Goal: Information Seeking & Learning: Learn about a topic

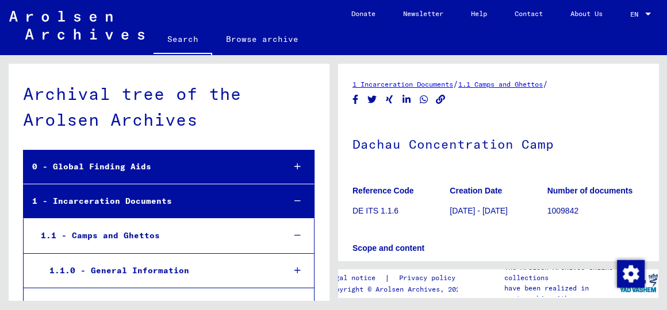
scroll to position [188, 0]
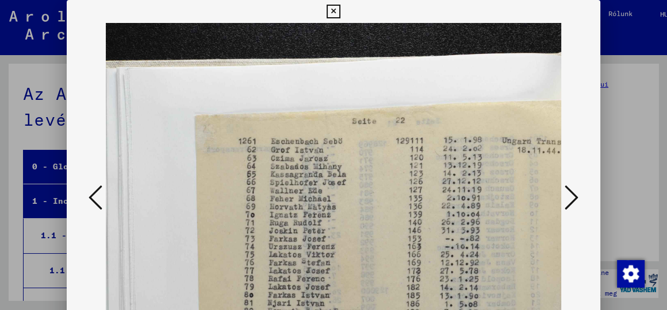
scroll to position [57, 0]
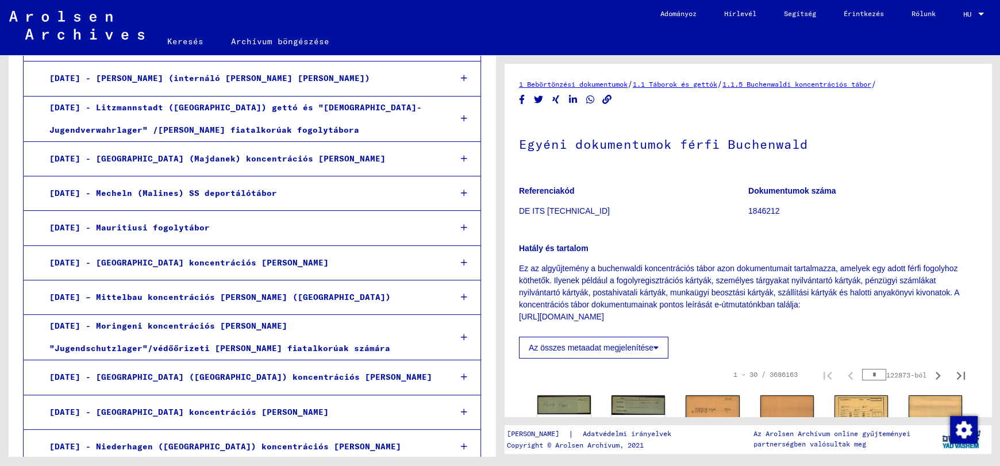
scroll to position [8929, 0]
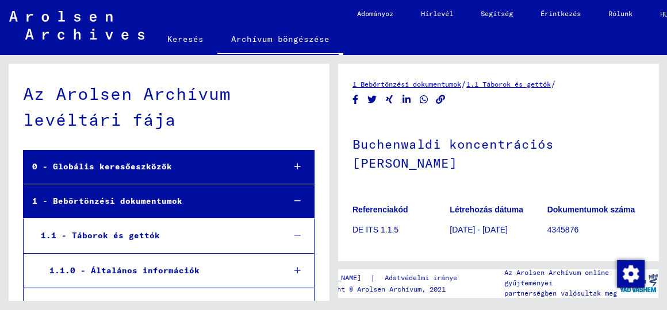
scroll to position [517, 0]
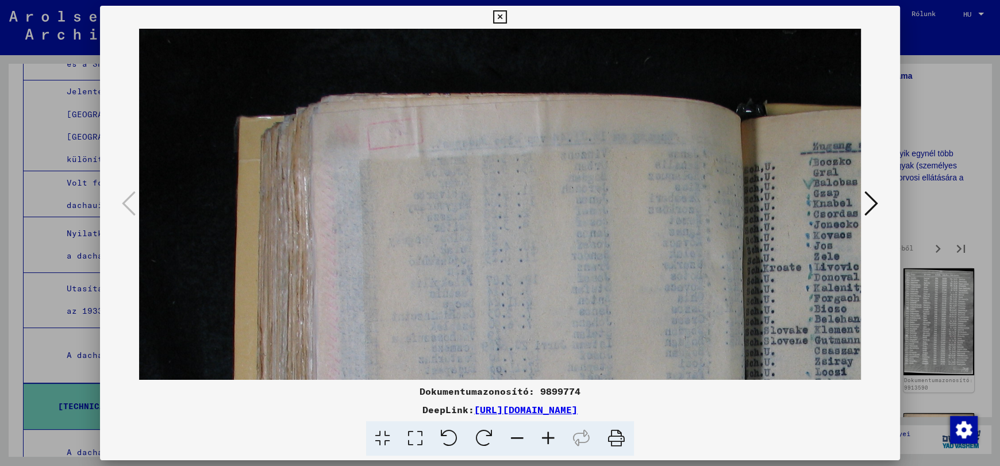
scroll to position [262, 353]
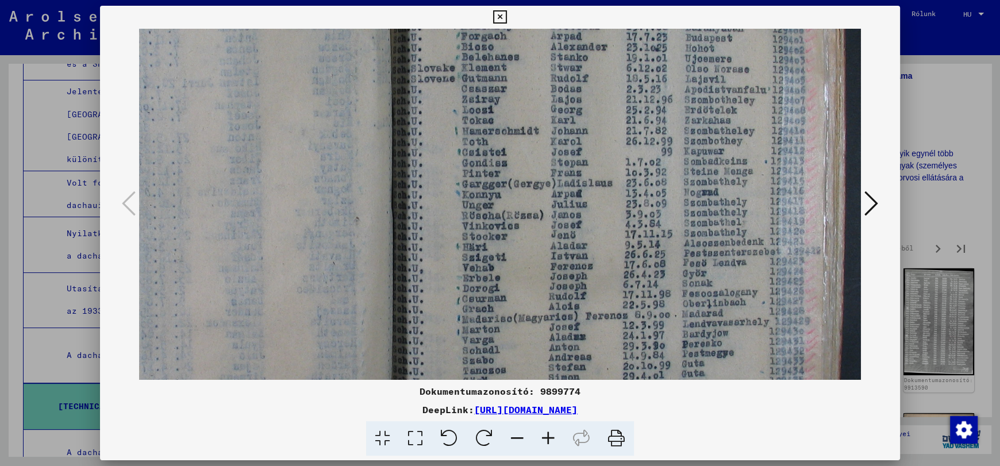
click at [513, 437] on icon at bounding box center [517, 438] width 31 height 35
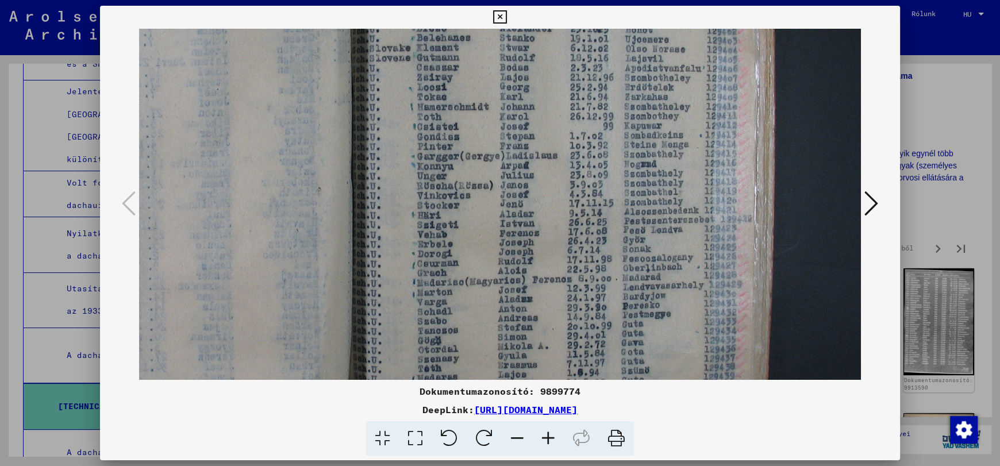
click at [513, 437] on icon at bounding box center [517, 438] width 31 height 35
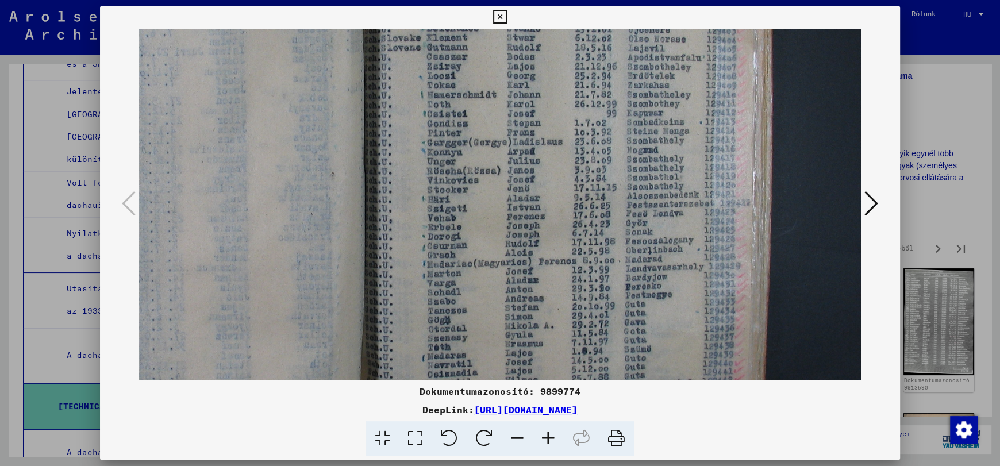
click at [513, 437] on icon at bounding box center [517, 438] width 31 height 35
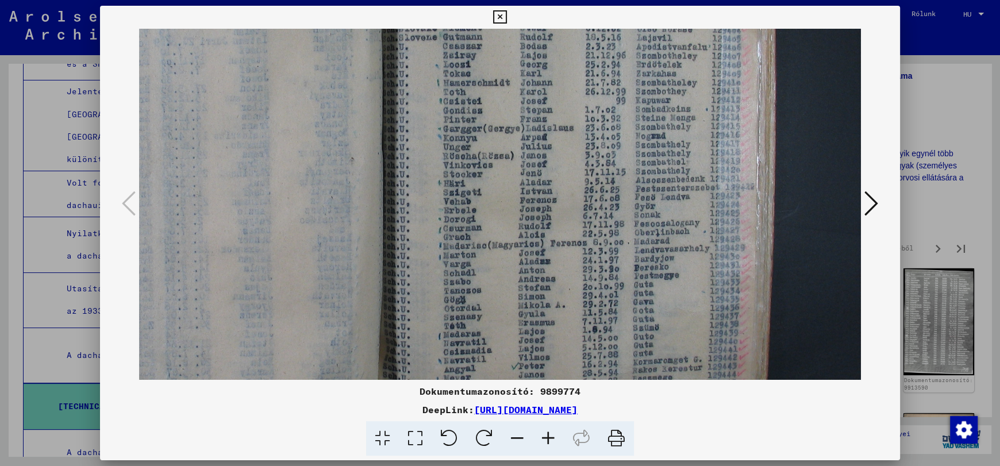
click at [513, 437] on icon at bounding box center [517, 438] width 31 height 35
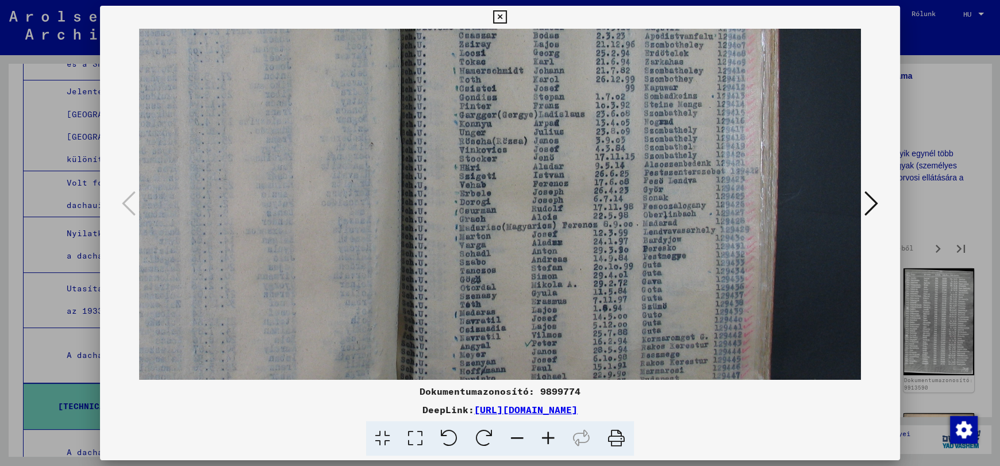
click at [513, 437] on icon at bounding box center [517, 438] width 31 height 35
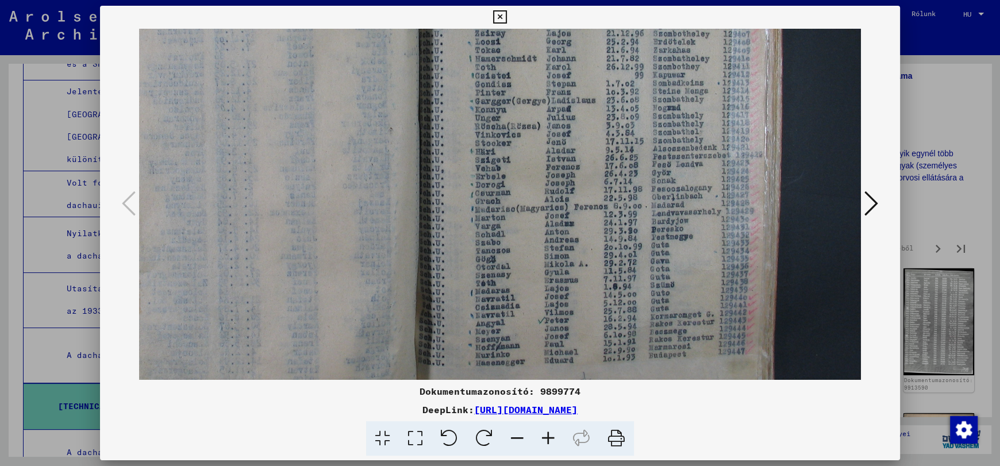
click at [513, 437] on icon at bounding box center [517, 438] width 31 height 35
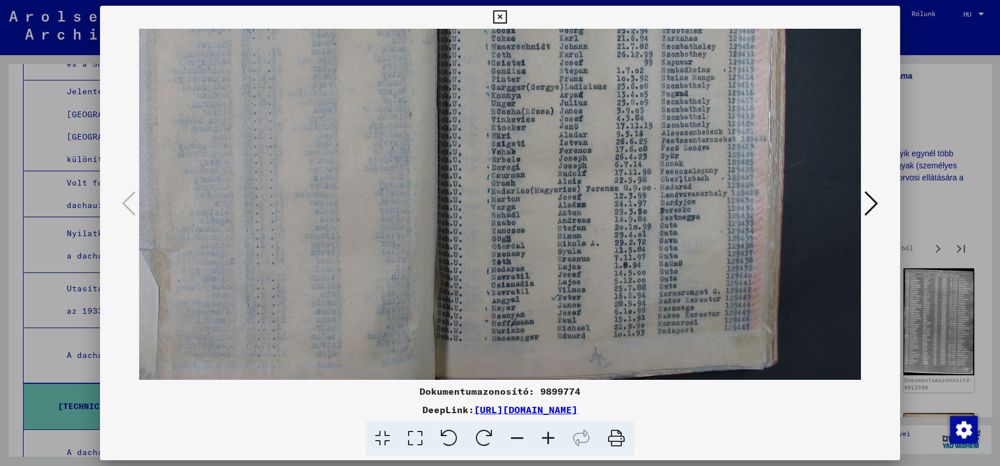
click at [513, 437] on icon at bounding box center [517, 438] width 31 height 35
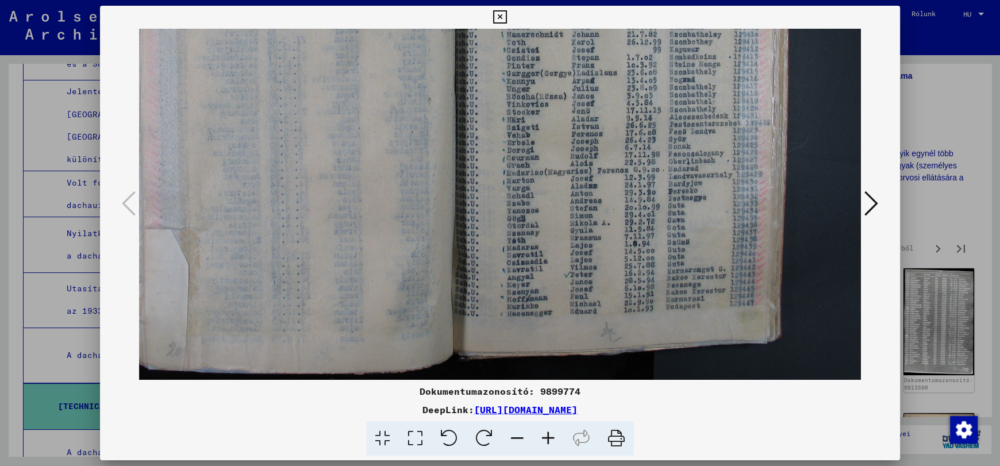
click at [513, 437] on icon at bounding box center [517, 438] width 31 height 35
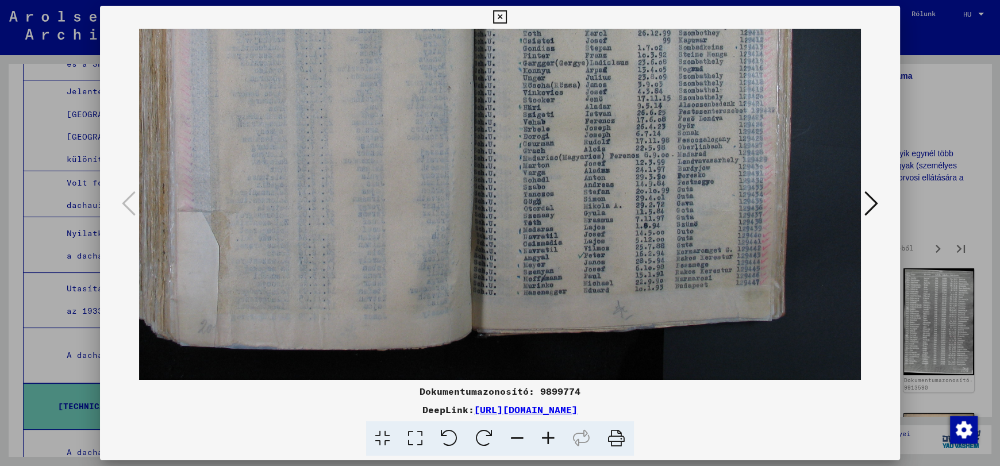
click at [513, 437] on icon at bounding box center [517, 438] width 31 height 35
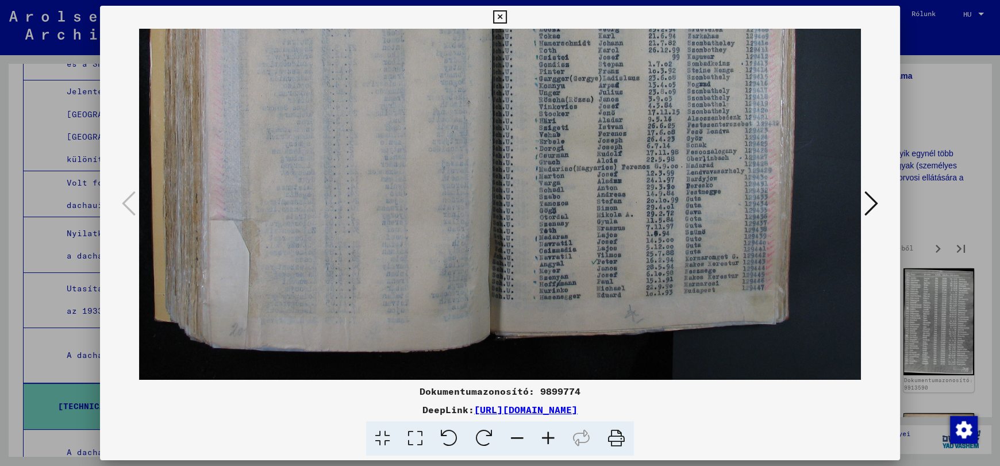
click at [513, 437] on icon at bounding box center [517, 438] width 31 height 35
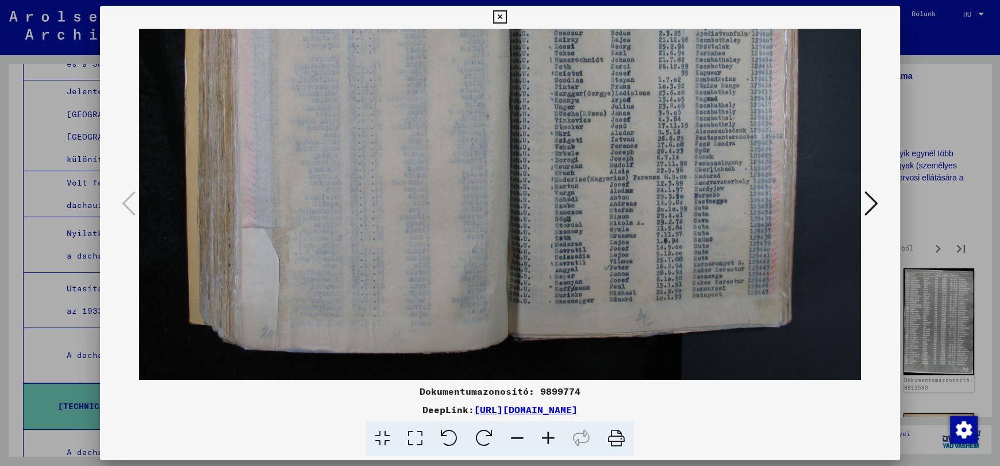
click at [513, 437] on icon at bounding box center [517, 438] width 31 height 35
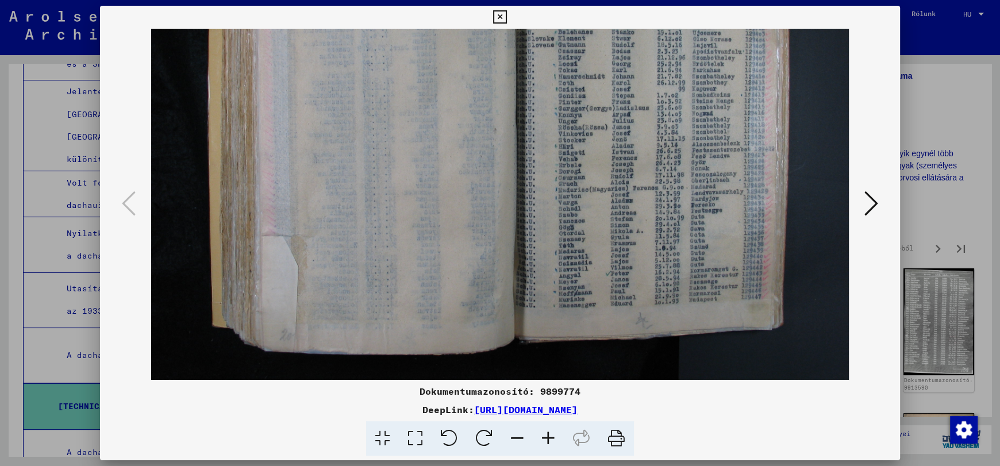
click at [513, 437] on icon at bounding box center [517, 438] width 31 height 35
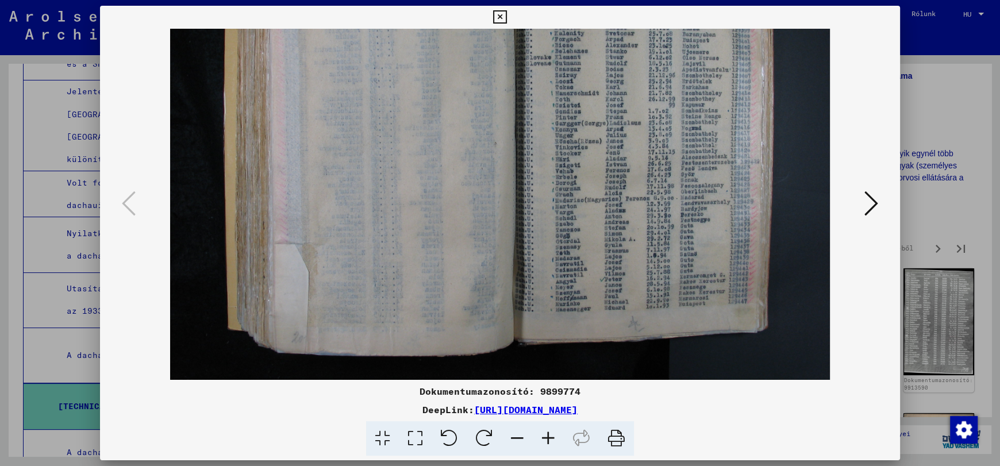
click at [513, 437] on icon at bounding box center [517, 438] width 31 height 35
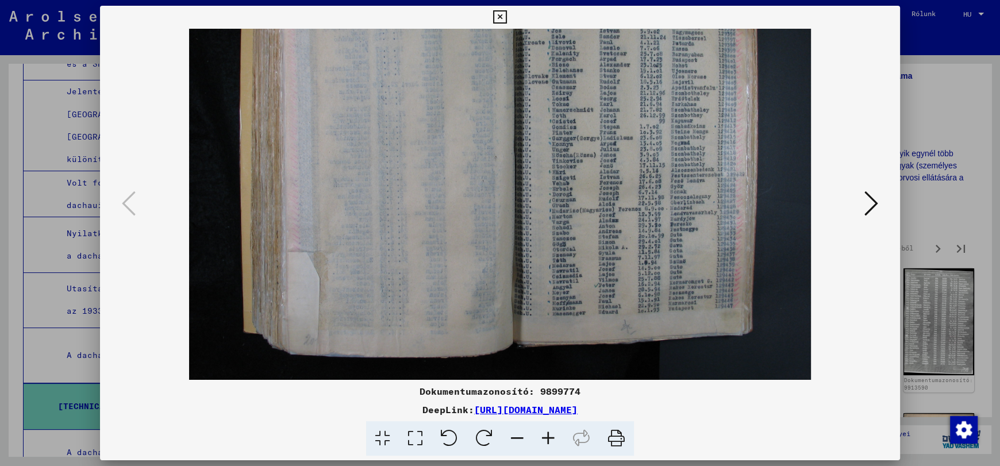
click at [513, 437] on icon at bounding box center [517, 438] width 31 height 35
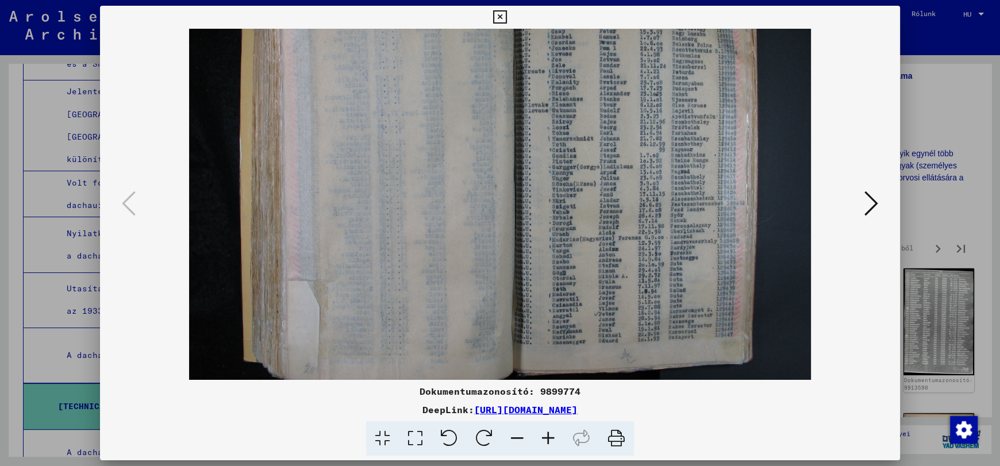
click at [513, 437] on icon at bounding box center [517, 438] width 31 height 35
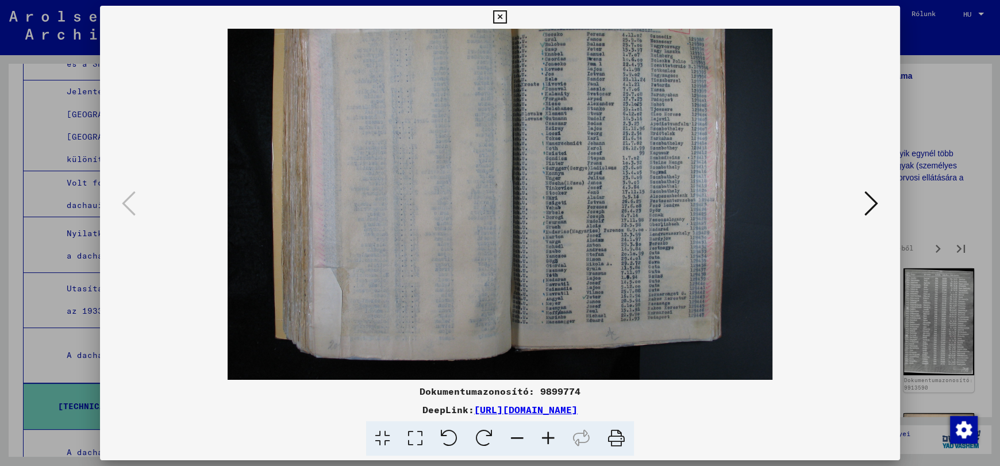
click at [513, 437] on icon at bounding box center [517, 438] width 31 height 35
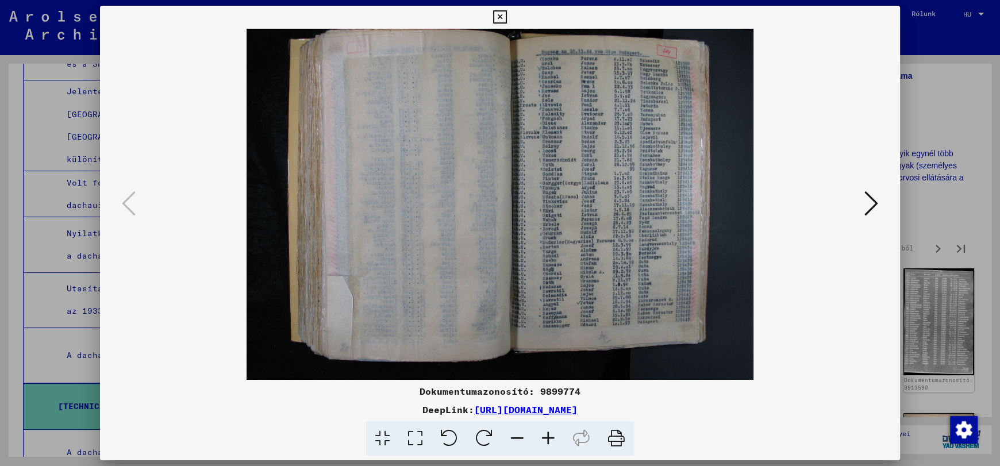
click at [513, 437] on icon at bounding box center [517, 438] width 31 height 35
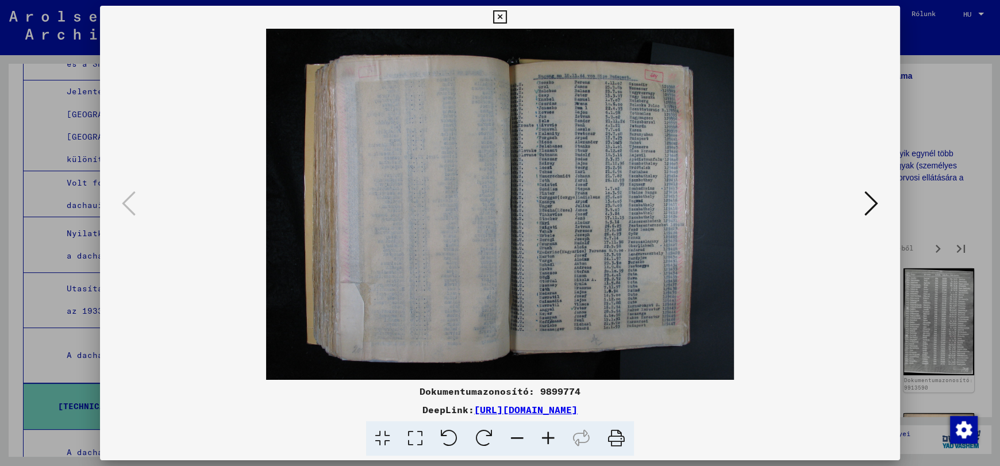
click at [868, 205] on icon at bounding box center [871, 204] width 14 height 28
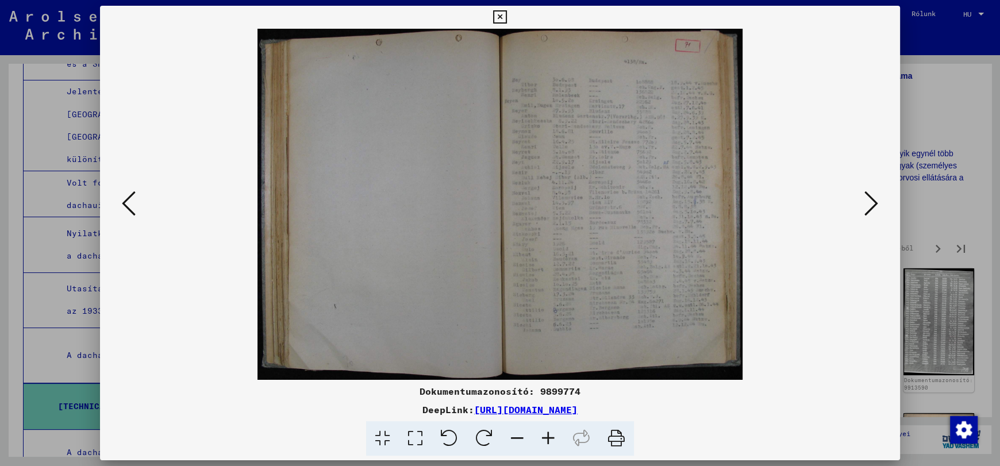
click at [126, 202] on icon at bounding box center [129, 204] width 14 height 28
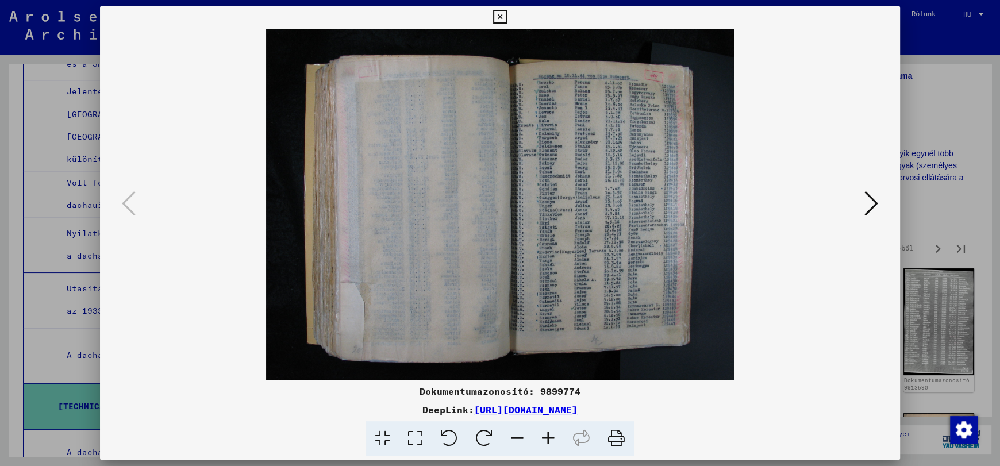
click at [547, 438] on icon at bounding box center [548, 438] width 31 height 35
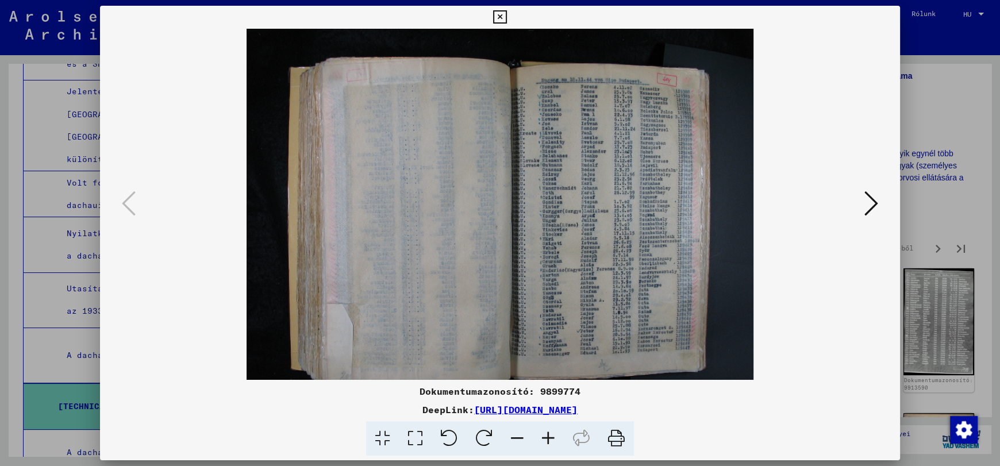
click at [547, 438] on icon at bounding box center [548, 438] width 31 height 35
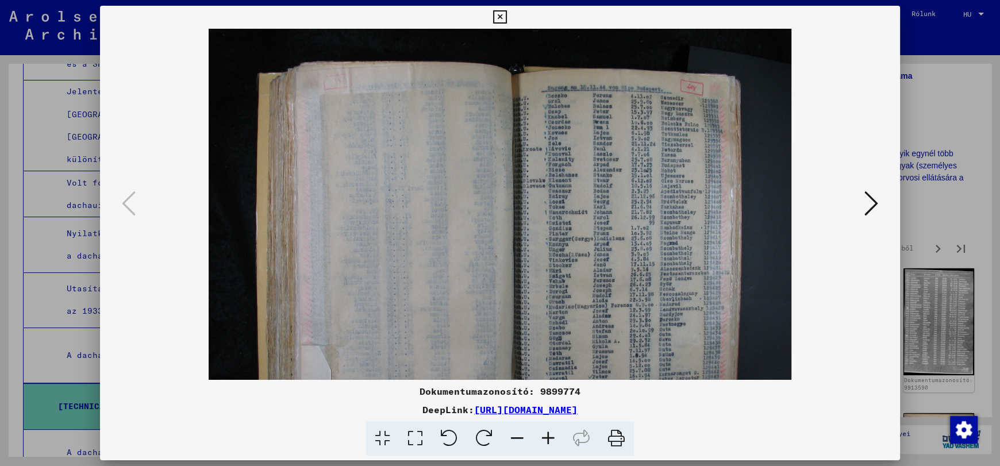
click at [547, 438] on icon at bounding box center [548, 438] width 31 height 35
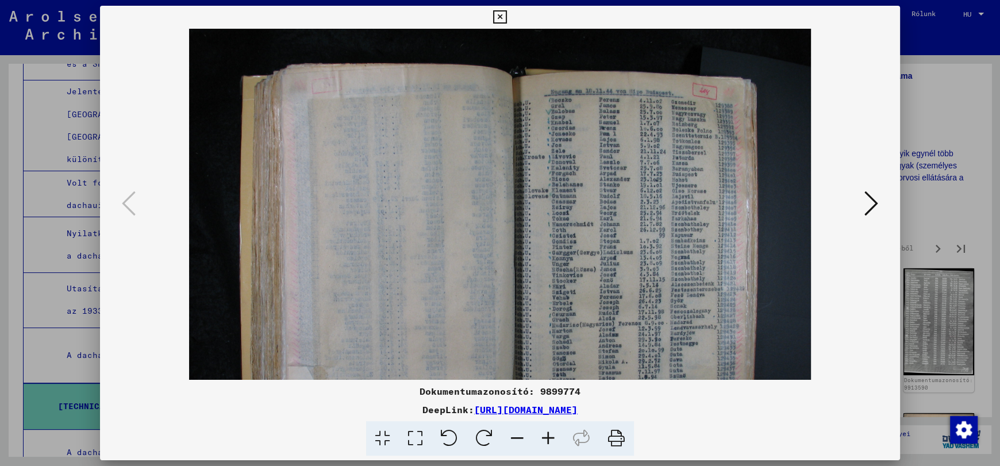
click at [547, 438] on icon at bounding box center [548, 438] width 31 height 35
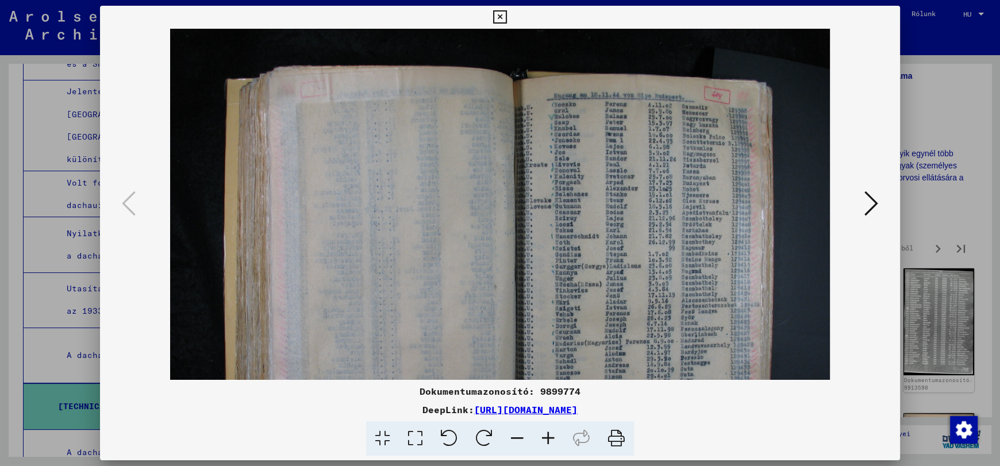
click at [547, 438] on icon at bounding box center [548, 438] width 31 height 35
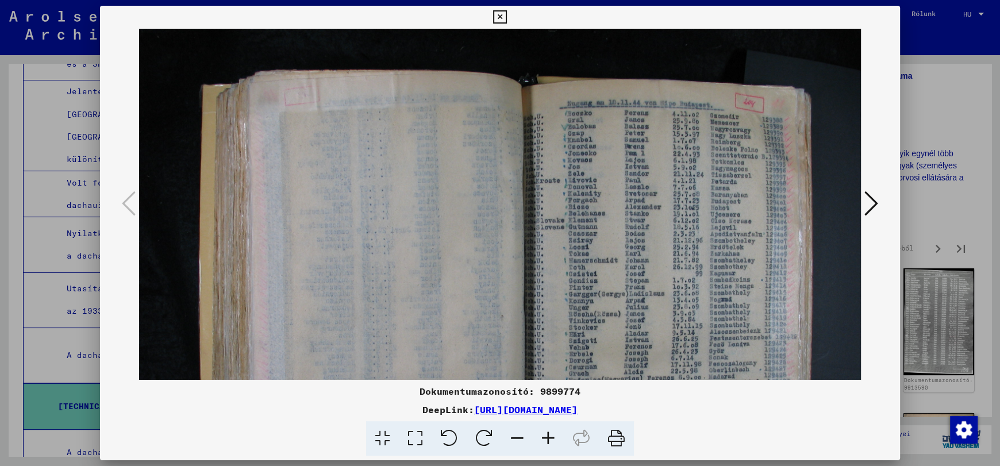
click at [547, 438] on icon at bounding box center [548, 438] width 31 height 35
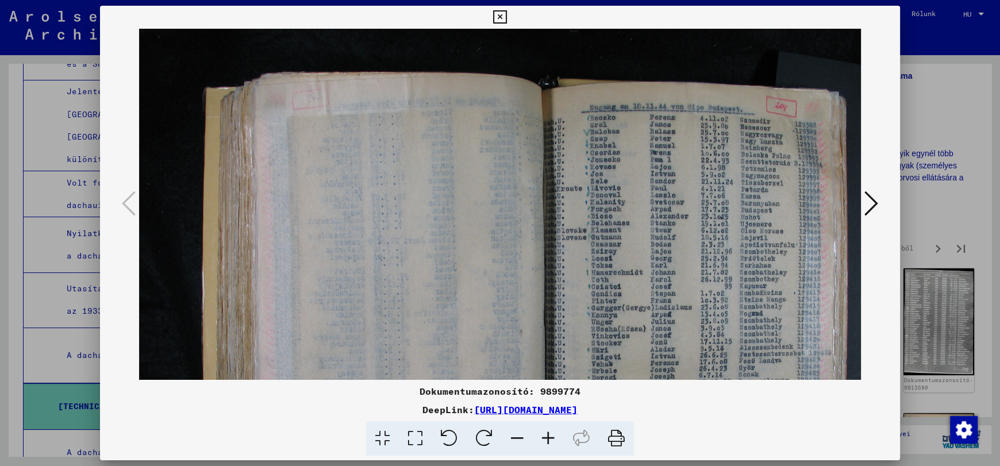
click at [547, 438] on icon at bounding box center [548, 438] width 31 height 35
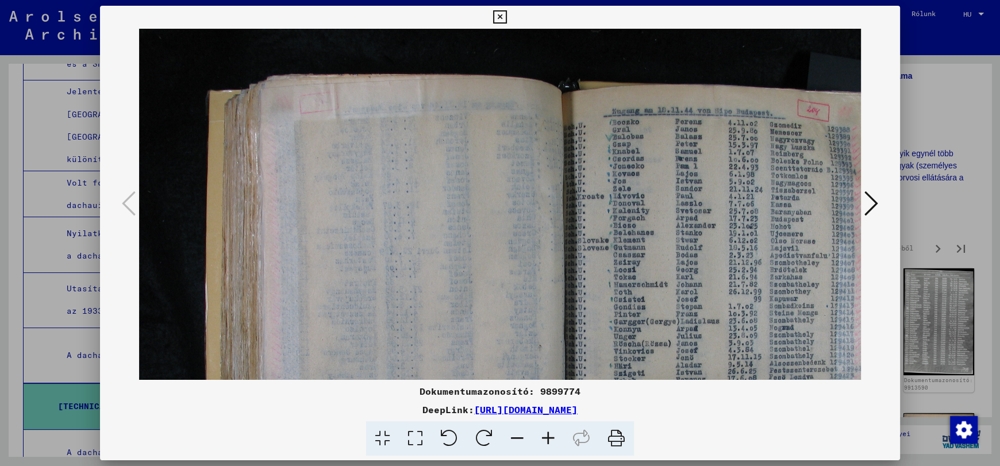
click at [547, 438] on icon at bounding box center [548, 438] width 31 height 35
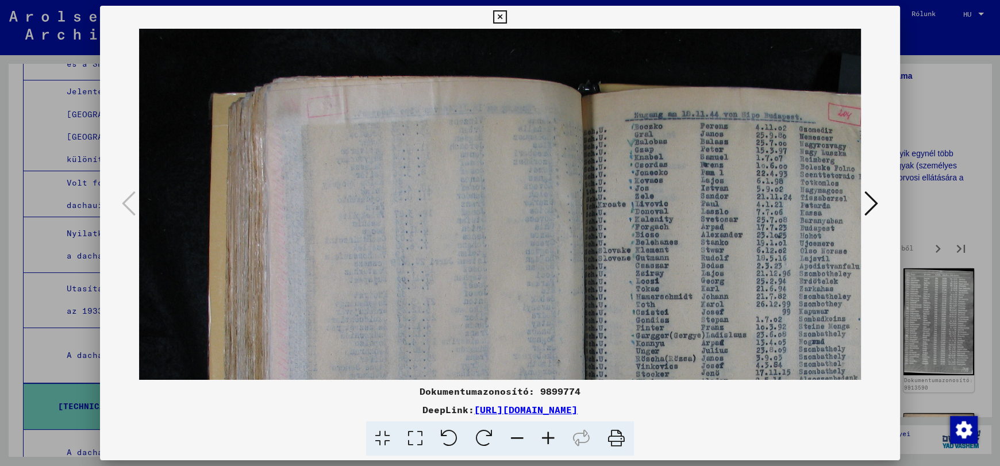
click at [547, 438] on icon at bounding box center [548, 438] width 31 height 35
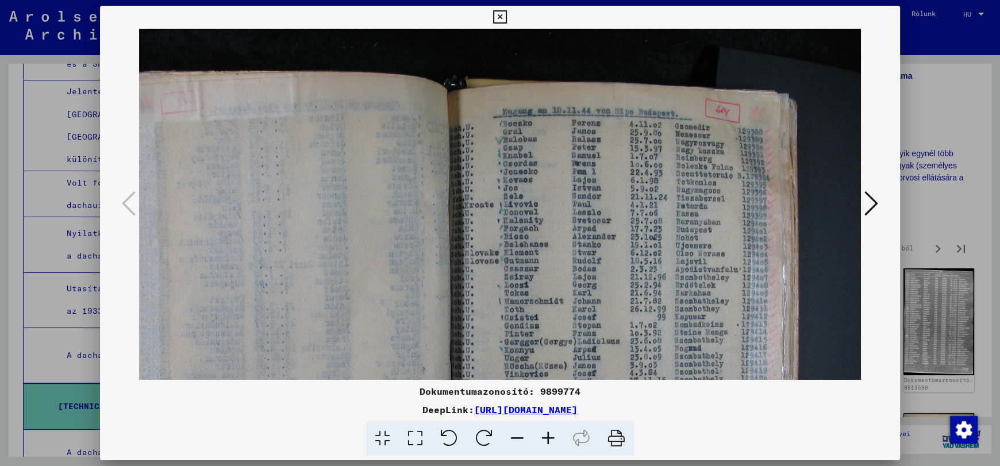
scroll to position [16, 167]
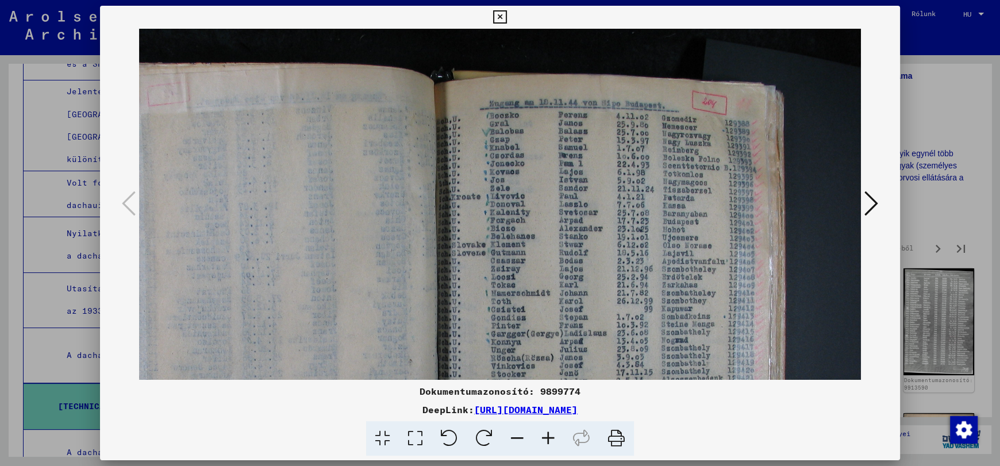
drag, startPoint x: 633, startPoint y: 273, endPoint x: 406, endPoint y: 263, distance: 227.8
click at [406, 263] on img at bounding box center [417, 346] width 890 height 667
click at [546, 435] on icon at bounding box center [548, 438] width 31 height 35
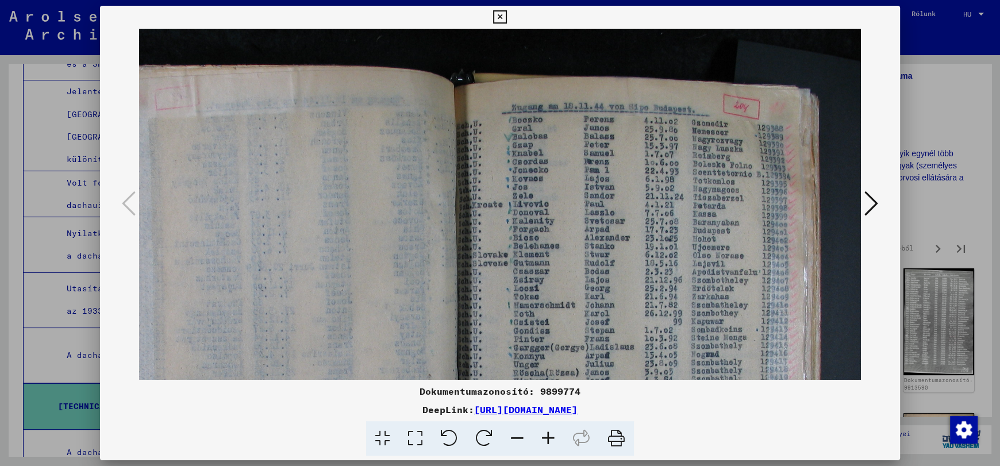
click at [546, 435] on icon at bounding box center [548, 438] width 31 height 35
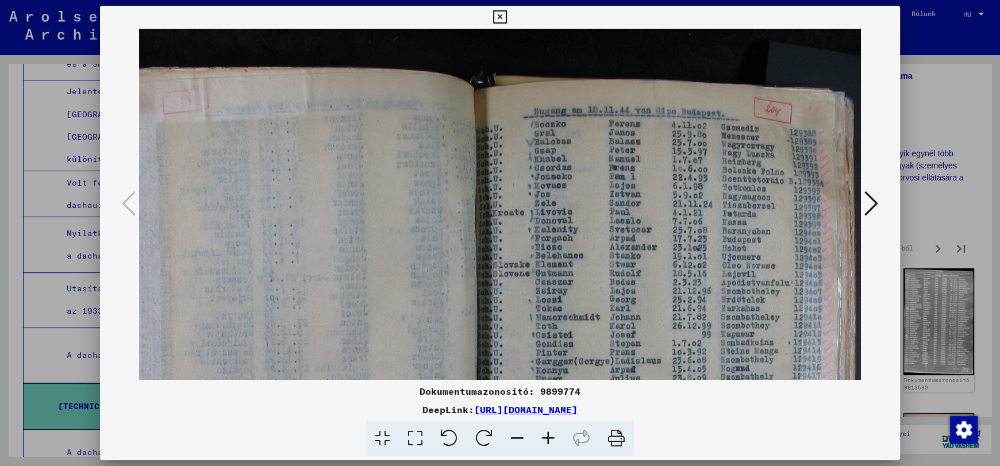
click at [546, 435] on icon at bounding box center [548, 438] width 31 height 35
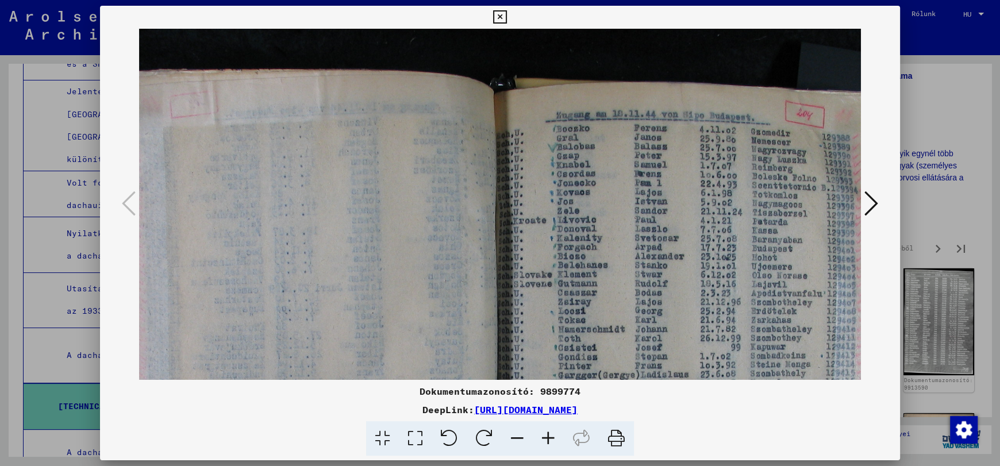
click at [546, 435] on icon at bounding box center [548, 438] width 31 height 35
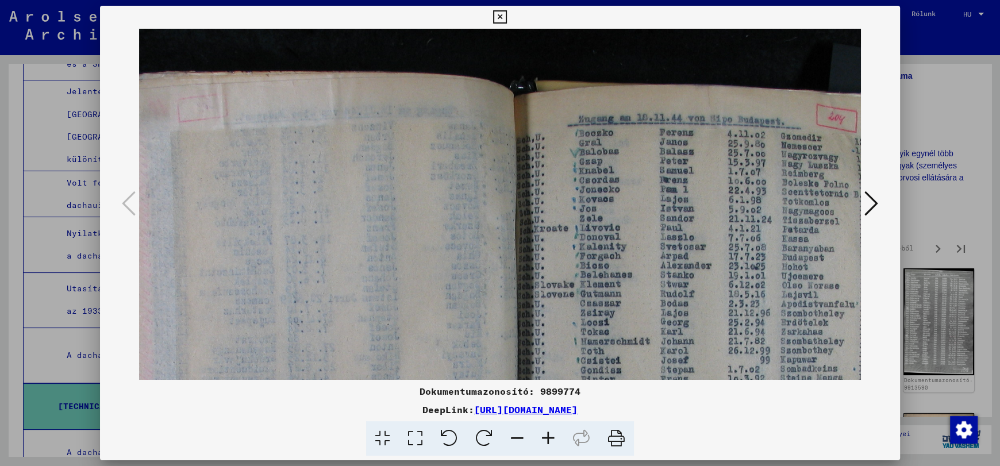
click at [546, 435] on icon at bounding box center [548, 438] width 31 height 35
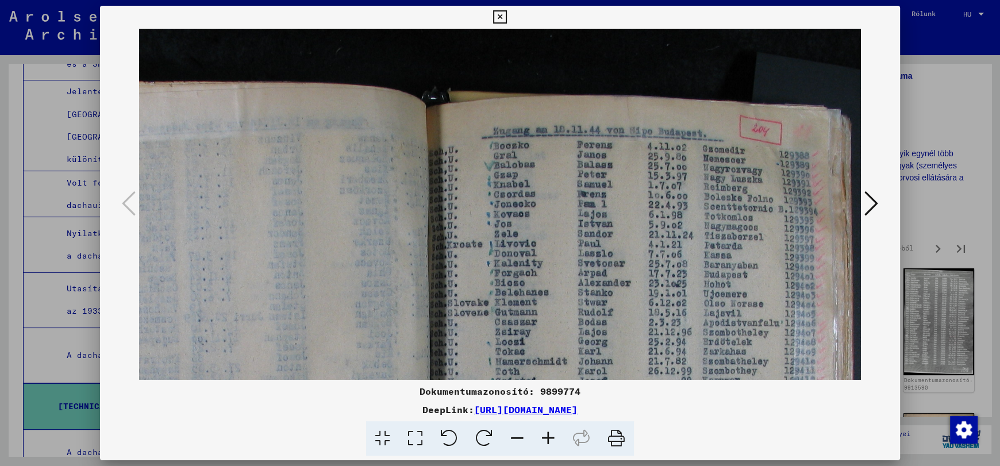
scroll to position [8, 344]
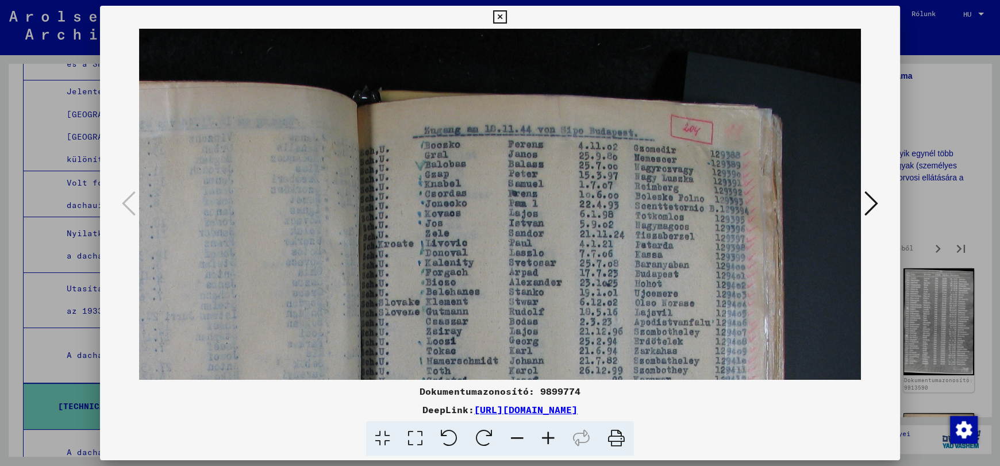
drag, startPoint x: 624, startPoint y: 282, endPoint x: 447, endPoint y: 289, distance: 177.1
click at [447, 289] on img at bounding box center [335, 426] width 1081 height 811
click at [546, 437] on icon at bounding box center [548, 438] width 31 height 35
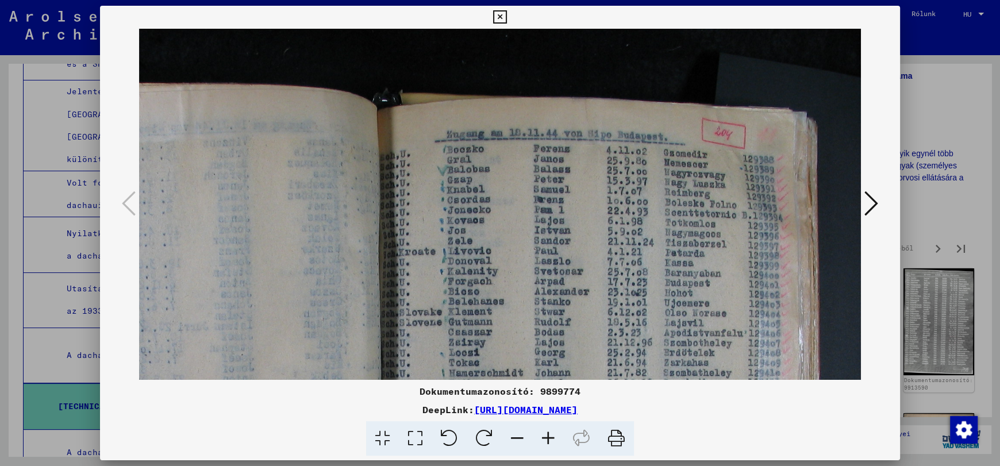
click at [546, 437] on icon at bounding box center [548, 438] width 31 height 35
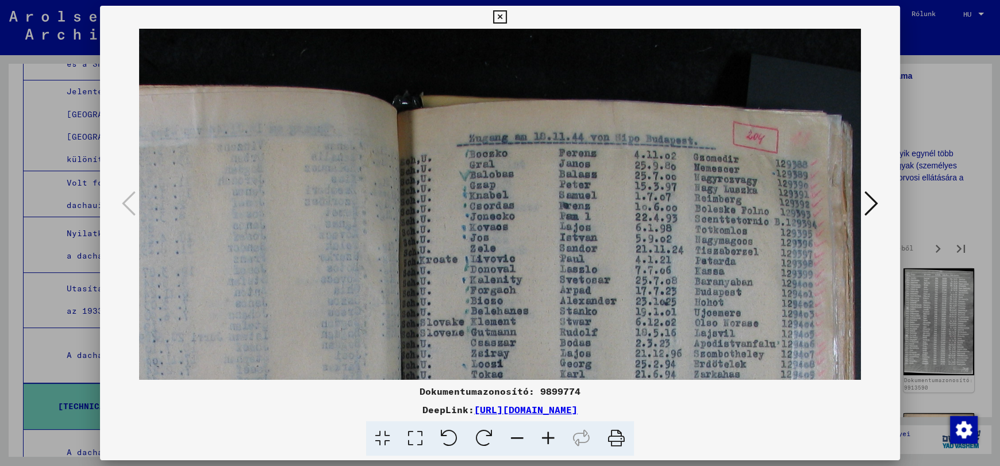
click at [546, 437] on icon at bounding box center [548, 438] width 31 height 35
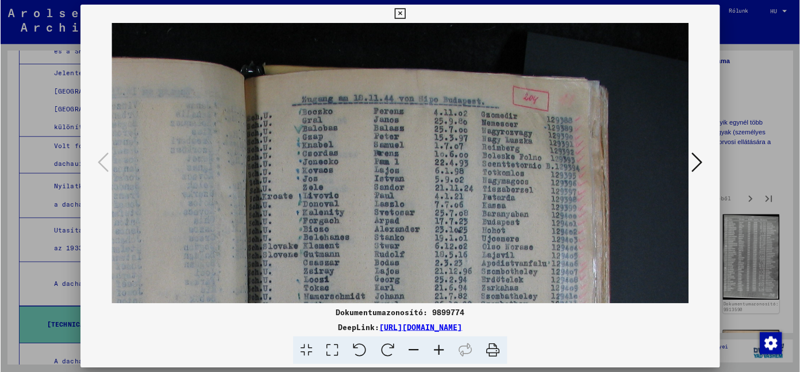
scroll to position [22, 436]
drag, startPoint x: 547, startPoint y: 309, endPoint x: 441, endPoint y: 294, distance: 106.8
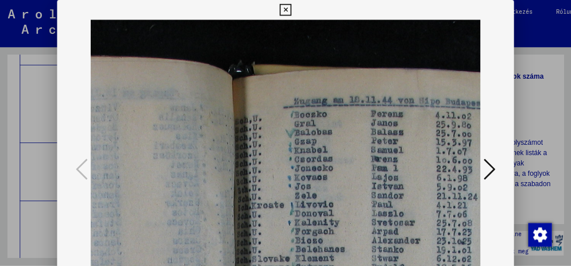
scroll to position [114, 0]
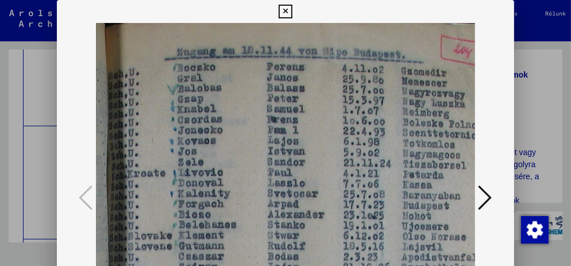
drag, startPoint x: 925, startPoint y: 24, endPoint x: 199, endPoint y: 103, distance: 729.6
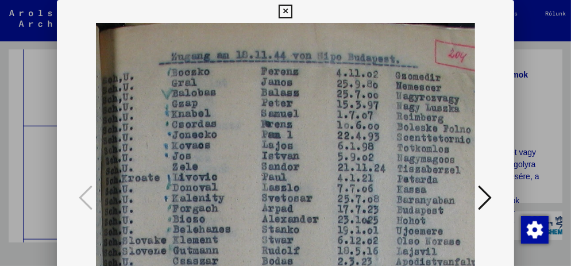
scroll to position [83, 607]
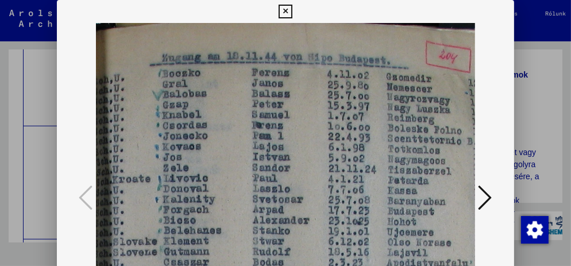
drag, startPoint x: 210, startPoint y: 117, endPoint x: 195, endPoint y: 122, distance: 15.3
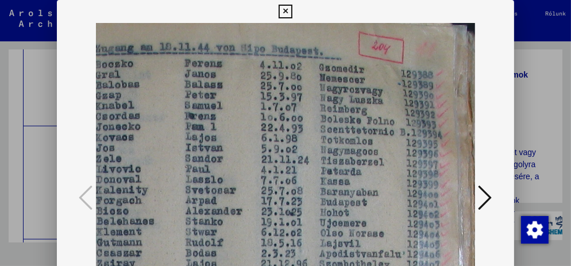
scroll to position [92, 675]
drag, startPoint x: 329, startPoint y: 123, endPoint x: 262, endPoint y: 114, distance: 67.2
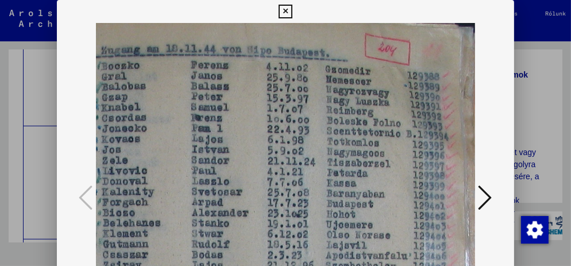
scroll to position [90, 667]
drag, startPoint x: 245, startPoint y: 76, endPoint x: 253, endPoint y: 78, distance: 8.2
drag, startPoint x: 425, startPoint y: 152, endPoint x: 429, endPoint y: 186, distance: 34.7
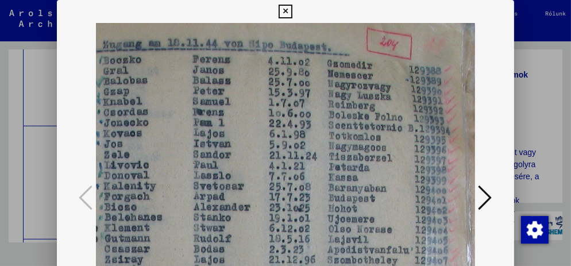
scroll to position [117, 667]
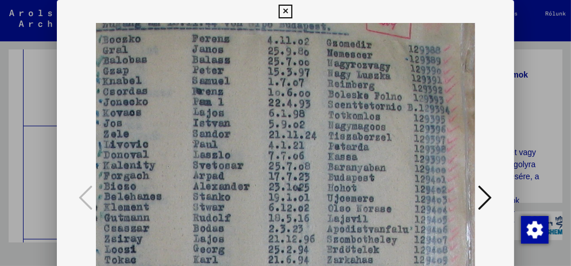
drag, startPoint x: 429, startPoint y: 197, endPoint x: 425, endPoint y: 124, distance: 73.1
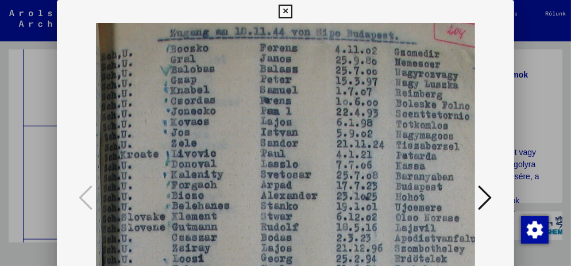
drag, startPoint x: 297, startPoint y: 158, endPoint x: 366, endPoint y: 156, distance: 68.4
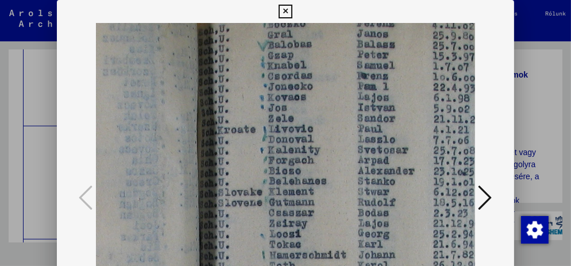
drag, startPoint x: 293, startPoint y: 156, endPoint x: 390, endPoint y: 132, distance: 100.1
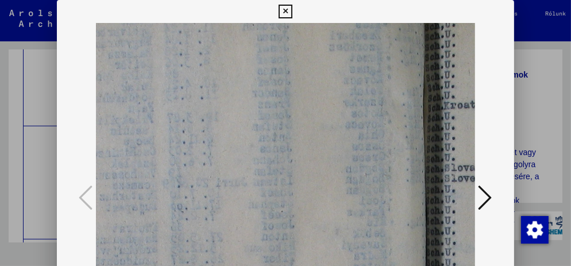
drag, startPoint x: 161, startPoint y: 137, endPoint x: 388, endPoint y: 113, distance: 228.3
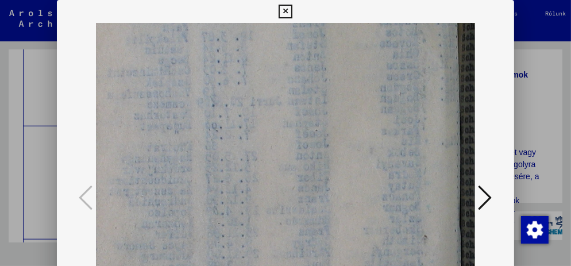
drag, startPoint x: 315, startPoint y: 129, endPoint x: 347, endPoint y: 45, distance: 90.4
click at [347, 45] on img at bounding box center [433, 218] width 1158 height 868
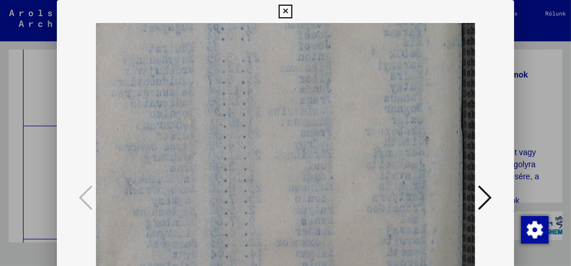
drag, startPoint x: 299, startPoint y: 160, endPoint x: 286, endPoint y: 106, distance: 55.1
click at [298, 80] on img at bounding box center [435, 120] width 1158 height 868
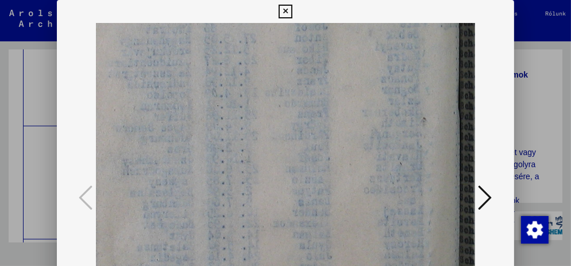
click at [268, 210] on img at bounding box center [432, 101] width 1158 height 868
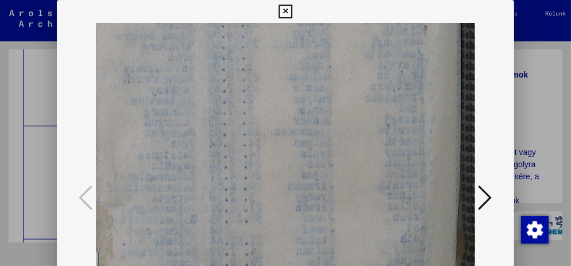
drag, startPoint x: 308, startPoint y: 170, endPoint x: 298, endPoint y: 51, distance: 119.4
click at [298, 51] on img at bounding box center [434, 9] width 1158 height 868
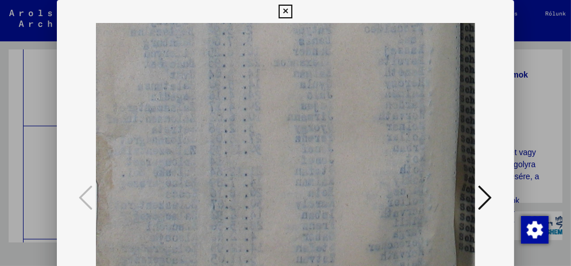
drag, startPoint x: 282, startPoint y: 160, endPoint x: 289, endPoint y: 47, distance: 113.5
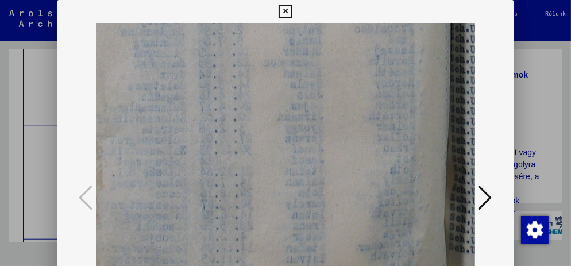
drag, startPoint x: 260, startPoint y: 177, endPoint x: 249, endPoint y: 79, distance: 98.9
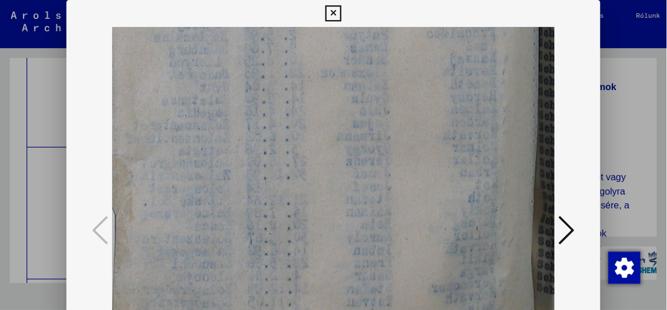
scroll to position [517, 240]
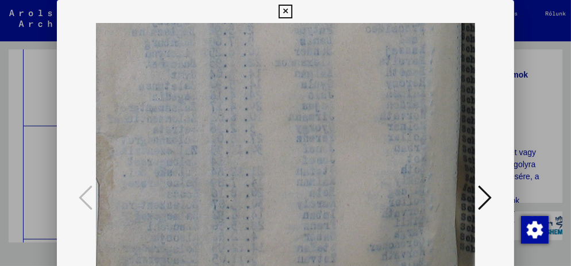
drag, startPoint x: 353, startPoint y: 189, endPoint x: 364, endPoint y: 160, distance: 30.2
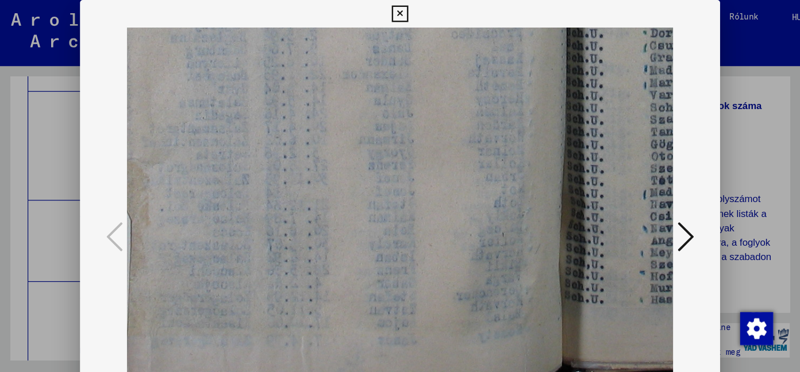
scroll to position [114, 0]
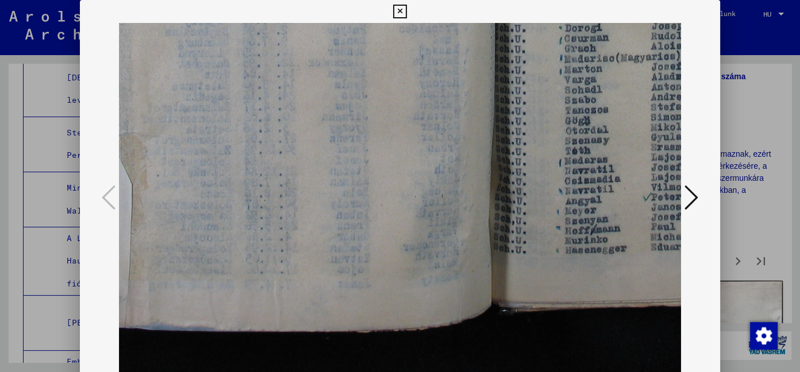
drag, startPoint x: 564, startPoint y: 1, endPoint x: 364, endPoint y: 193, distance: 277.2
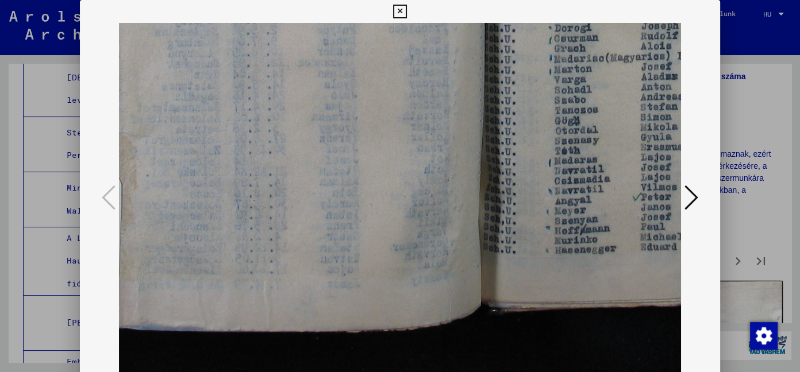
scroll to position [517, 270]
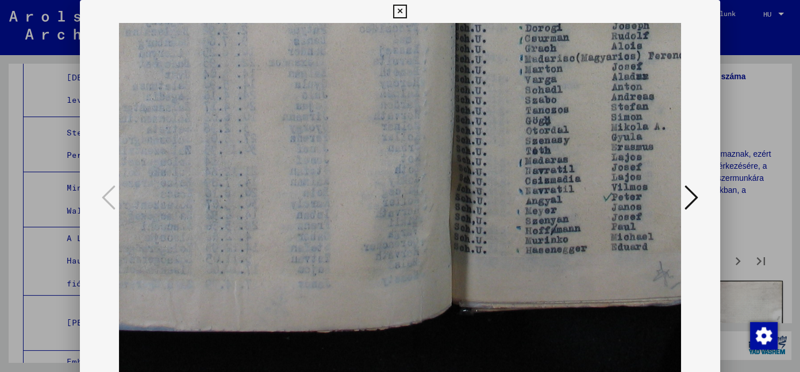
drag, startPoint x: 551, startPoint y: 230, endPoint x: 514, endPoint y: 225, distance: 36.5
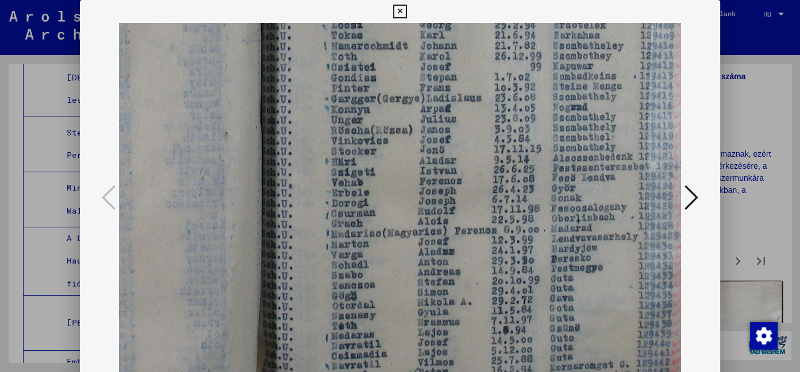
drag, startPoint x: 611, startPoint y: 117, endPoint x: 430, endPoint y: 274, distance: 239.9
click at [417, 293] on img at bounding box center [234, 116] width 1158 height 868
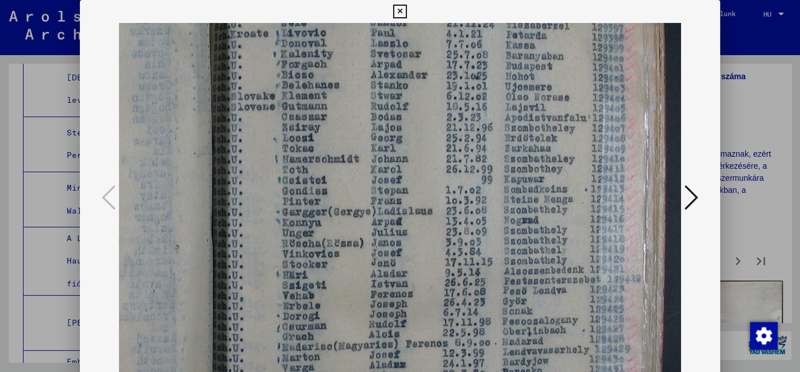
drag, startPoint x: 578, startPoint y: 157, endPoint x: 567, endPoint y: 156, distance: 11.0
click at [541, 247] on img at bounding box center [185, 229] width 1158 height 868
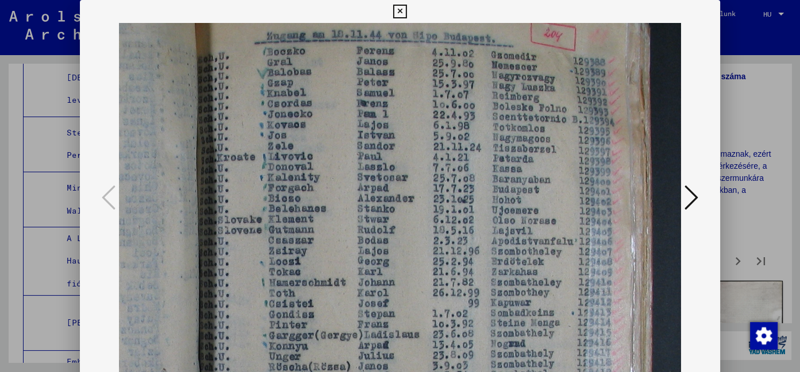
scroll to position [102, 526]
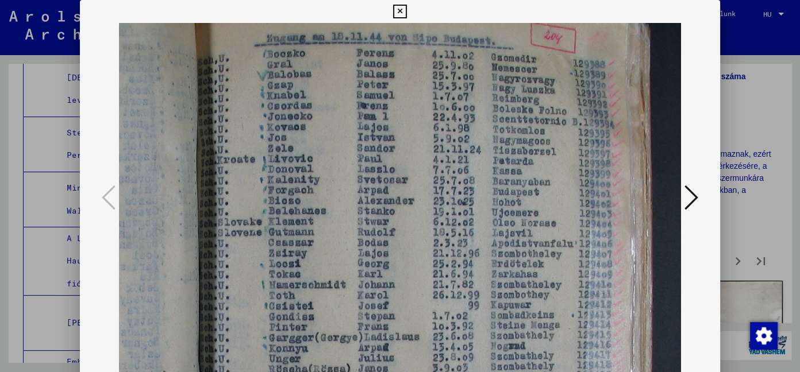
drag, startPoint x: 572, startPoint y: 129, endPoint x: 565, endPoint y: 227, distance: 98.6
click at [565, 227] on img at bounding box center [172, 355] width 1158 height 868
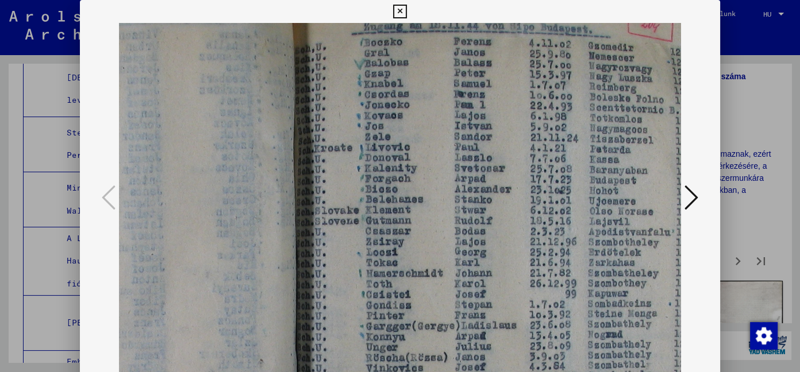
drag, startPoint x: 571, startPoint y: 114, endPoint x: 787, endPoint y: 49, distance: 226.2
click at [790, 53] on div "Dokumentumazonosító: 9899774 DeepLink: [URL][DOMAIN_NAME]" at bounding box center [400, 186] width 800 height 372
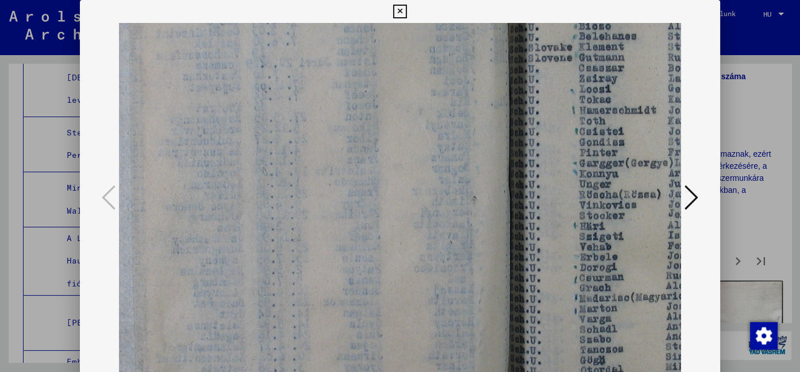
drag, startPoint x: 396, startPoint y: 214, endPoint x: 527, endPoint y: 54, distance: 206.6
click at [506, 57] on img at bounding box center [482, 180] width 1158 height 868
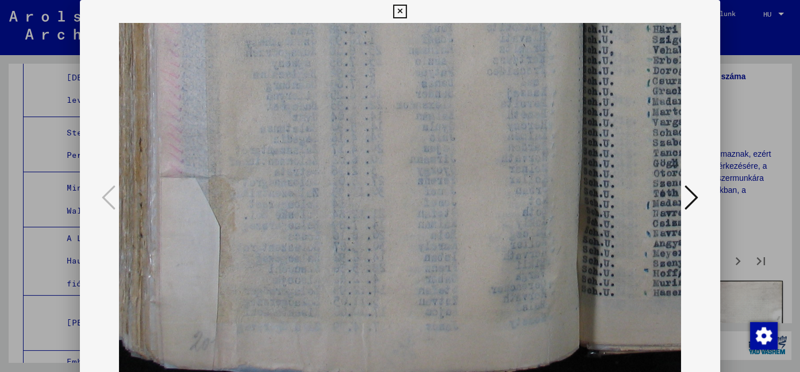
drag, startPoint x: 438, startPoint y: 187, endPoint x: 484, endPoint y: -24, distance: 215.9
click at [484, 0] on html "Keresés Archívum böngészése Adományoz Hírlevél Segítség Érintkezés Rólunk Keres…" at bounding box center [400, 186] width 800 height 372
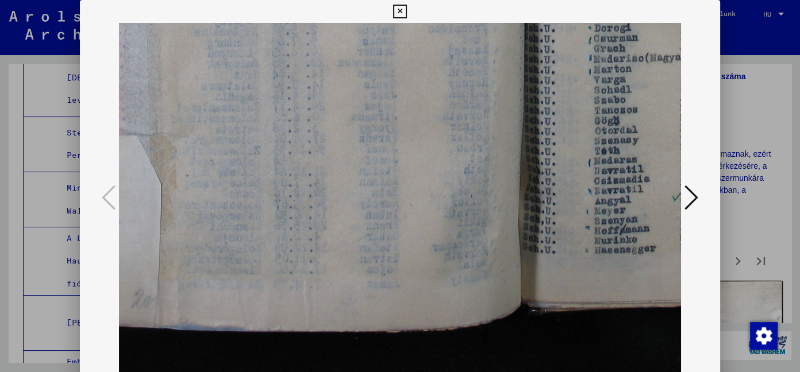
drag, startPoint x: 447, startPoint y: 121, endPoint x: 355, endPoint y: 16, distance: 140.1
